Goal: Task Accomplishment & Management: Complete application form

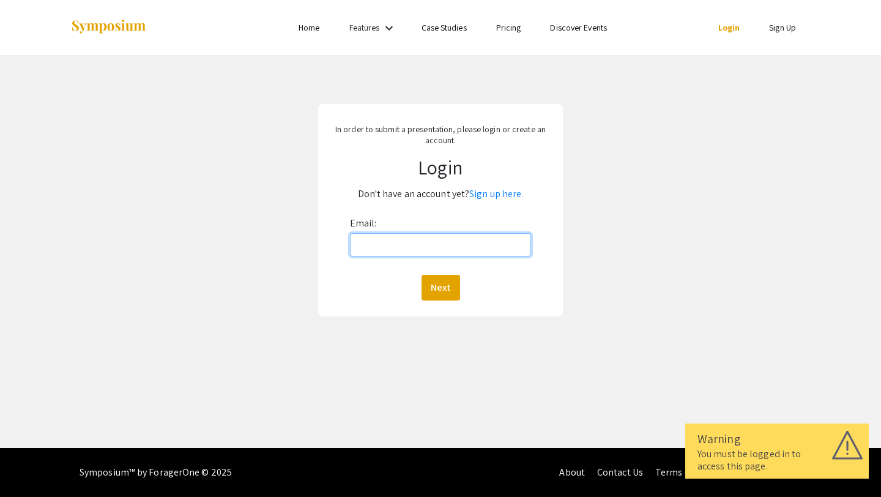
click at [366, 248] on input "Email:" at bounding box center [441, 244] width 182 height 23
click at [490, 198] on link "Sign up here." at bounding box center [496, 193] width 54 height 13
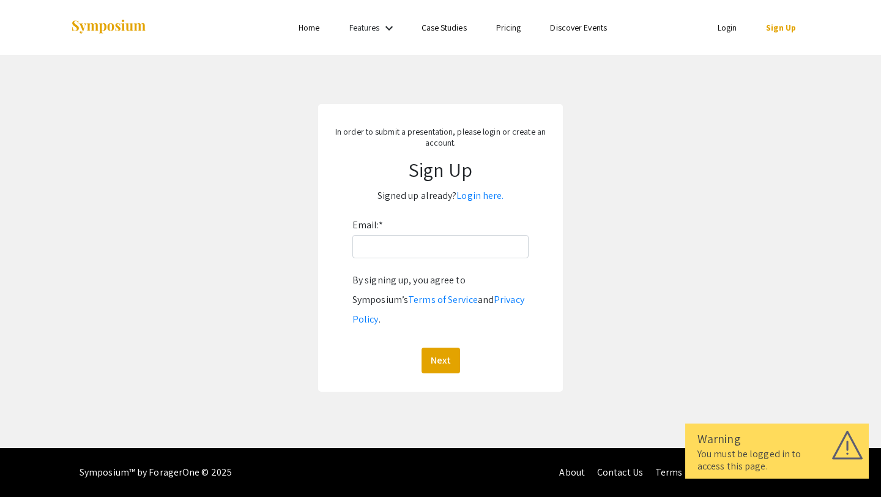
click at [420, 260] on div "Email: * By signing up, you agree to Symposium’s Terms of Service and Privacy P…" at bounding box center [440, 294] width 176 height 158
click at [418, 249] on input "Email: *" at bounding box center [440, 246] width 176 height 23
type input "[EMAIL_ADDRESS][DOMAIN_NAME]"
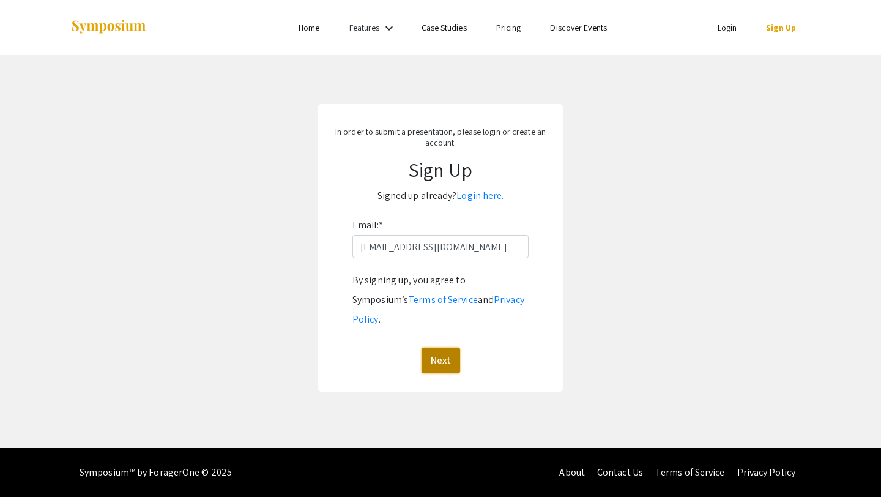
click at [436, 348] on button "Next" at bounding box center [441, 361] width 39 height 26
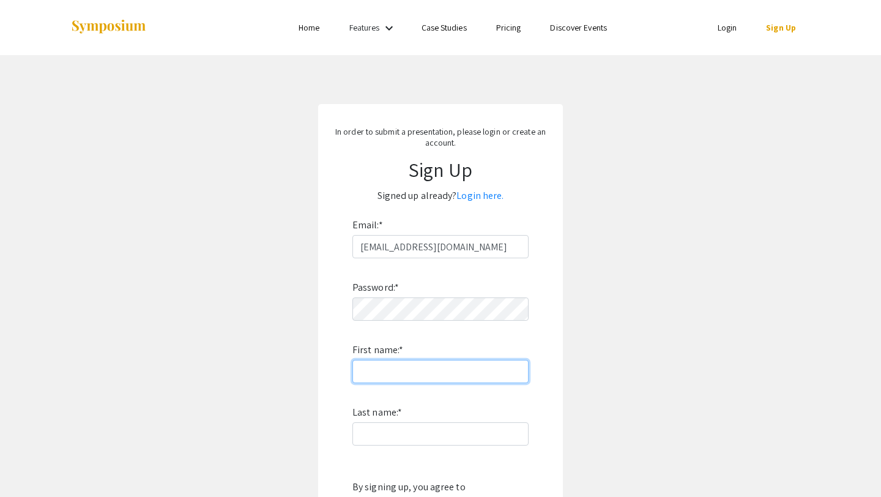
click at [414, 374] on input "First name: *" at bounding box center [440, 371] width 176 height 23
type input "[PERSON_NAME]"
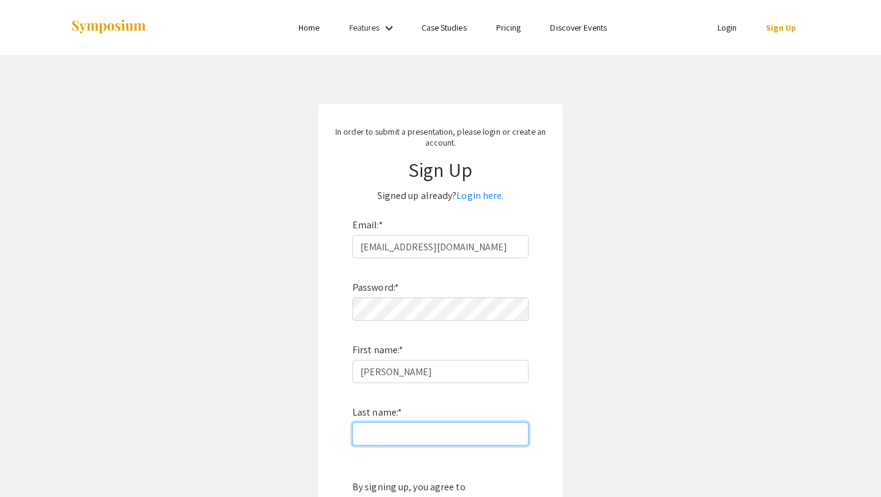
click at [378, 428] on input "Last name: *" at bounding box center [440, 433] width 176 height 23
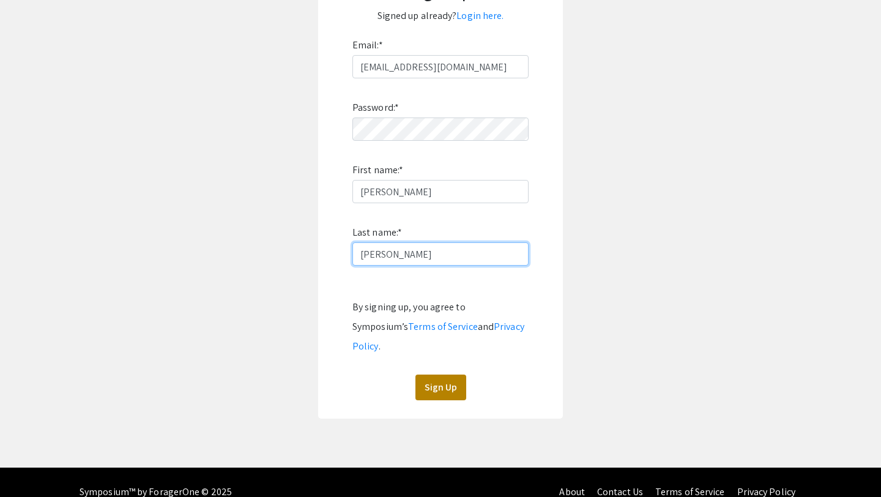
type input "[PERSON_NAME]"
click at [452, 374] on button "Sign Up" at bounding box center [440, 387] width 51 height 26
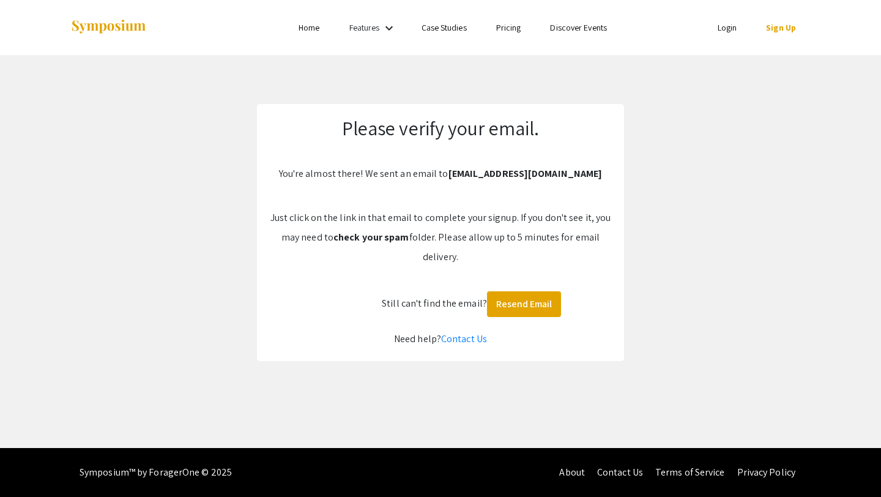
scroll to position [0, 0]
click at [730, 24] on link "Login" at bounding box center [728, 27] width 20 height 11
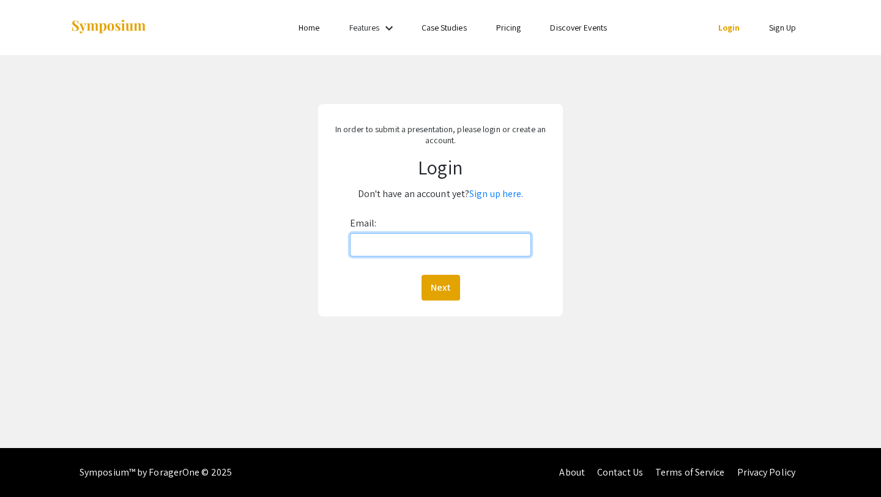
click at [401, 239] on input "Email:" at bounding box center [441, 244] width 182 height 23
type input "[EMAIL_ADDRESS][DOMAIN_NAME]"
click at [428, 282] on button "Next" at bounding box center [441, 288] width 39 height 26
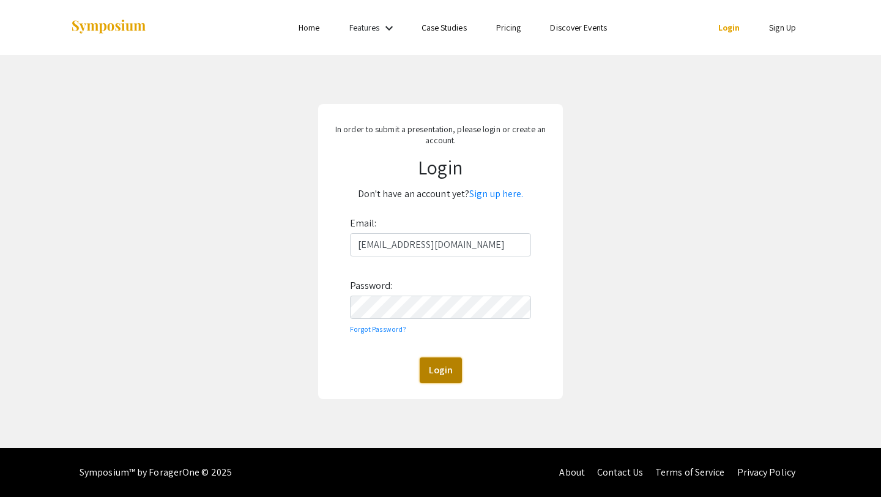
click at [431, 366] on button "Login" at bounding box center [441, 370] width 42 height 26
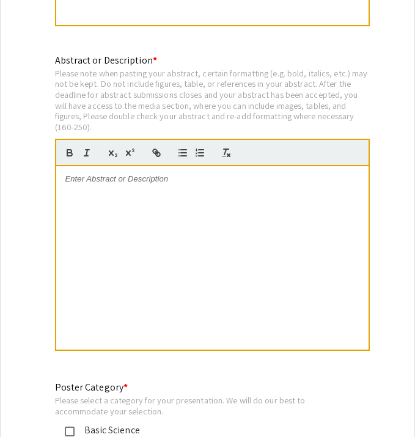
scroll to position [2525, 0]
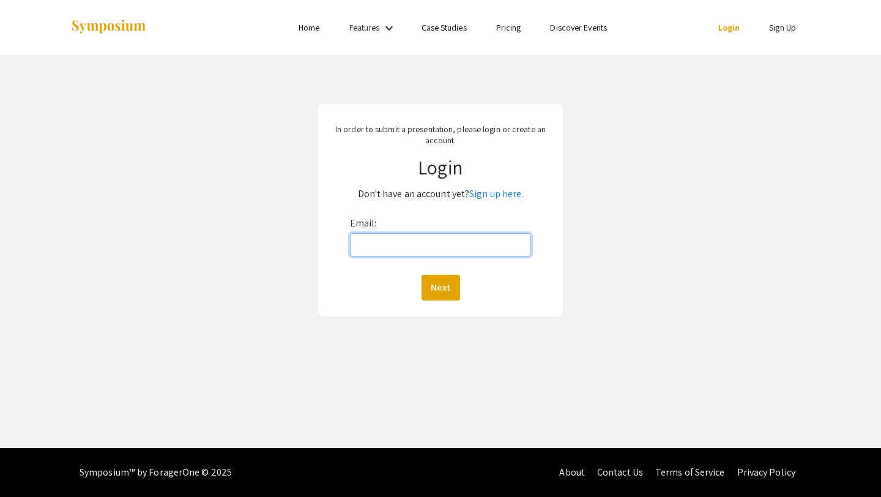
click at [406, 245] on input "Email:" at bounding box center [441, 244] width 182 height 23
type input "[EMAIL_ADDRESS][DOMAIN_NAME]"
click at [440, 286] on button "Next" at bounding box center [441, 288] width 39 height 26
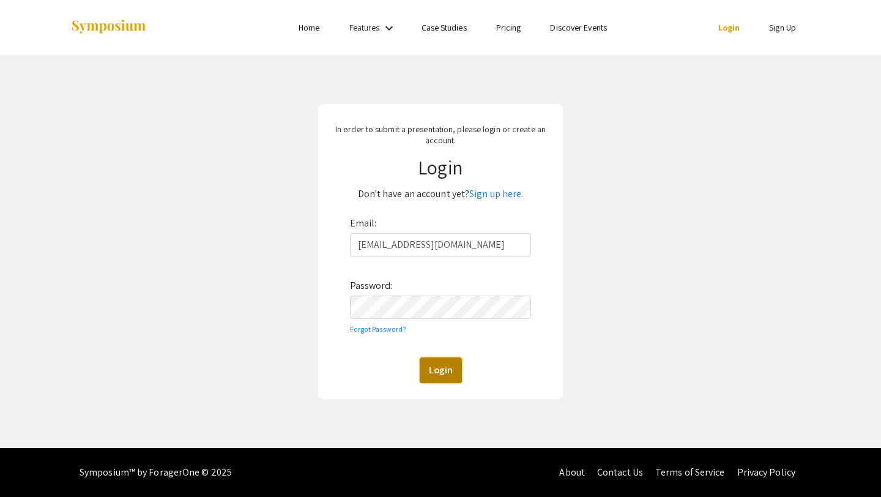
click at [429, 365] on button "Login" at bounding box center [441, 370] width 42 height 26
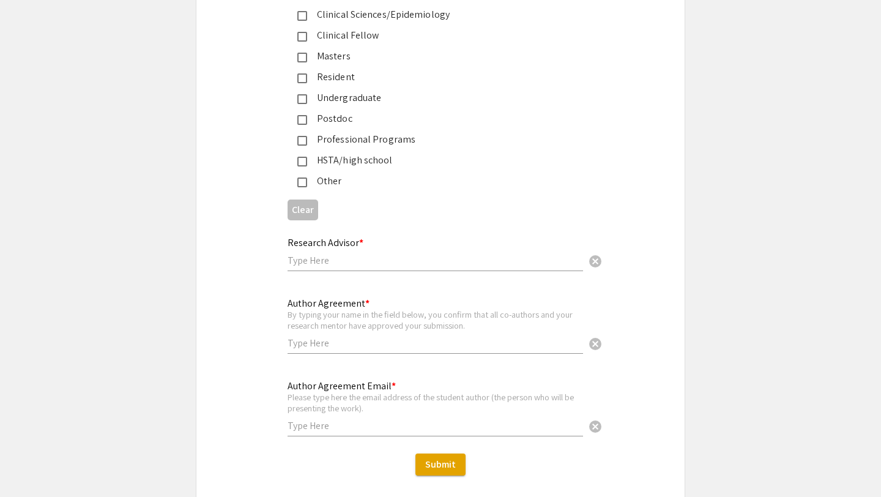
scroll to position [3006, 0]
